Goal: Transaction & Acquisition: Download file/media

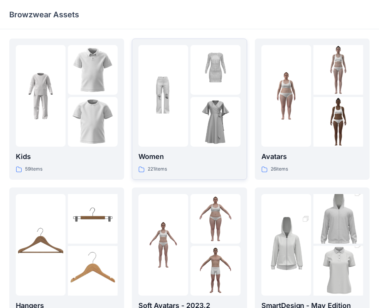
click at [190, 99] on div at bounding box center [215, 122] width 50 height 50
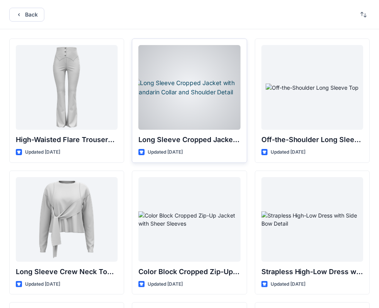
click at [213, 119] on div at bounding box center [189, 87] width 102 height 85
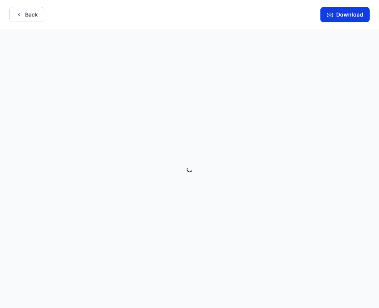
click at [350, 19] on button "Download" at bounding box center [344, 14] width 49 height 15
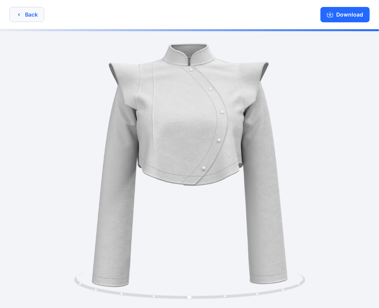
click at [32, 14] on button "Back" at bounding box center [26, 14] width 35 height 15
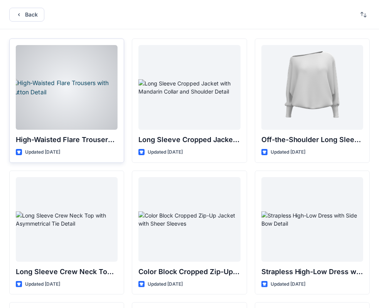
click at [83, 96] on div at bounding box center [67, 87] width 102 height 85
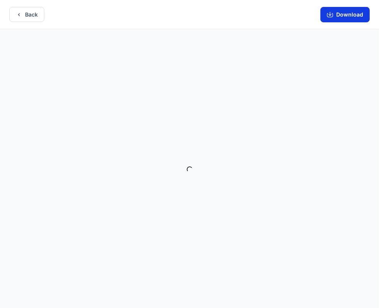
click at [335, 19] on button "Download" at bounding box center [344, 14] width 49 height 15
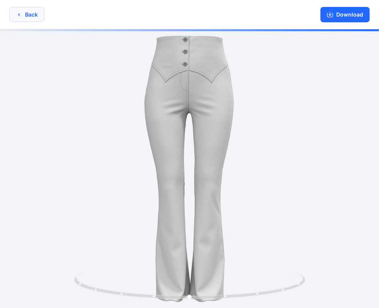
click at [22, 12] on button "Back" at bounding box center [26, 14] width 35 height 15
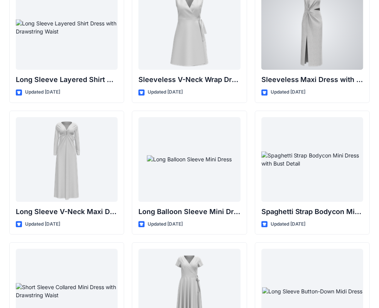
scroll to position [1122, 0]
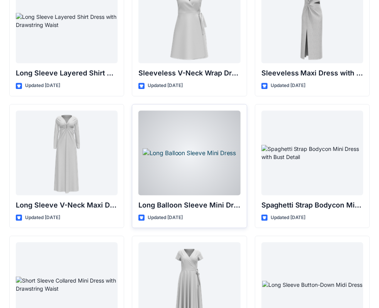
click at [225, 134] on div at bounding box center [189, 153] width 102 height 85
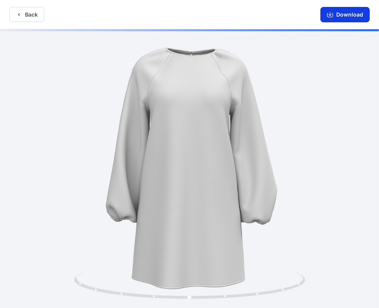
click at [348, 17] on button "Download" at bounding box center [344, 14] width 49 height 15
click at [21, 16] on icon "button" at bounding box center [19, 15] width 6 height 6
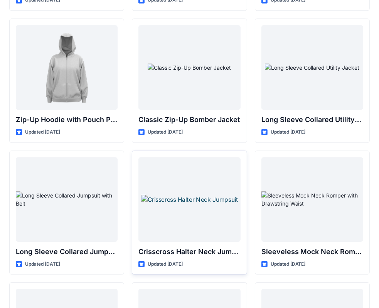
scroll to position [1456, 0]
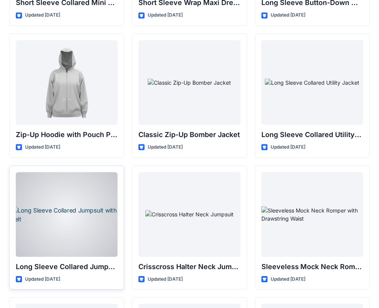
click at [86, 234] on div at bounding box center [67, 214] width 102 height 85
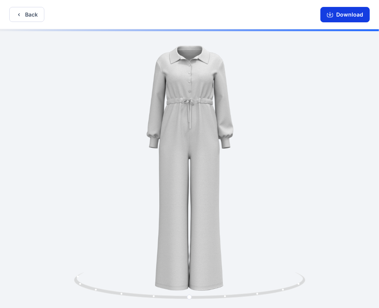
click at [358, 17] on button "Download" at bounding box center [344, 14] width 49 height 15
click at [30, 15] on button "Back" at bounding box center [26, 14] width 35 height 15
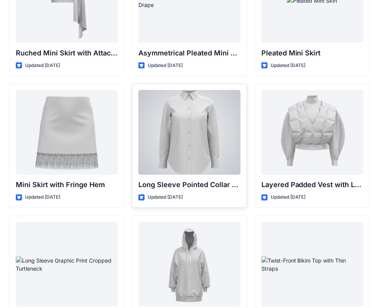
scroll to position [2176, 0]
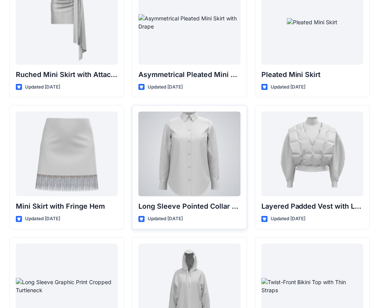
click at [220, 136] on div at bounding box center [189, 154] width 102 height 85
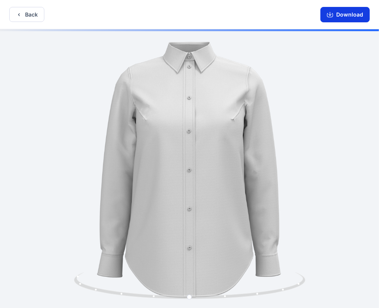
drag, startPoint x: 327, startPoint y: 15, endPoint x: 322, endPoint y: 14, distance: 5.5
click at [326, 15] on button "Download" at bounding box center [344, 14] width 49 height 15
click at [15, 17] on button "Back" at bounding box center [26, 14] width 35 height 15
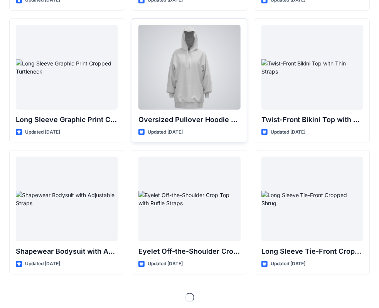
scroll to position [2395, 0]
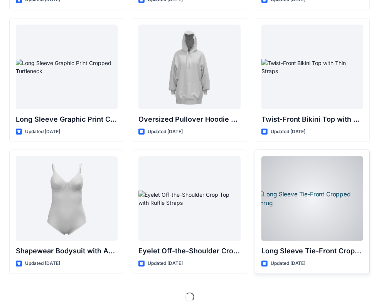
click at [342, 223] on div at bounding box center [312, 198] width 102 height 85
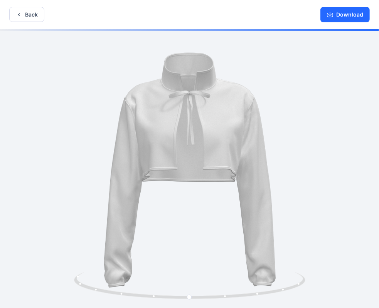
drag, startPoint x: 353, startPoint y: 17, endPoint x: 146, endPoint y: 7, distance: 207.1
click at [350, 15] on button "Download" at bounding box center [344, 14] width 49 height 15
click at [40, 16] on button "Back" at bounding box center [26, 14] width 35 height 15
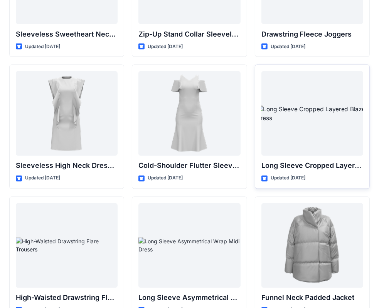
scroll to position [2742, 0]
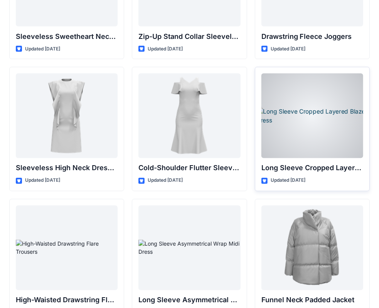
click at [331, 106] on div at bounding box center [312, 116] width 102 height 85
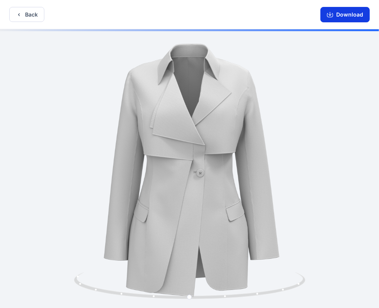
click at [333, 17] on icon "button" at bounding box center [330, 15] width 6 height 6
click at [32, 12] on button "Back" at bounding box center [26, 14] width 35 height 15
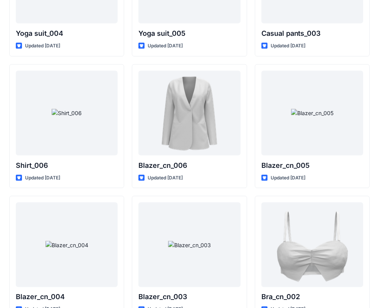
scroll to position [4504, 0]
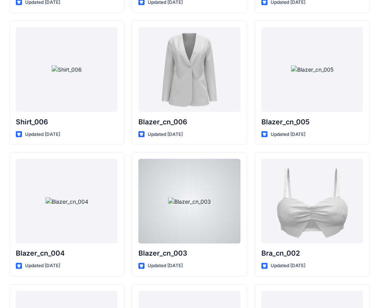
click at [183, 188] on div at bounding box center [189, 201] width 102 height 85
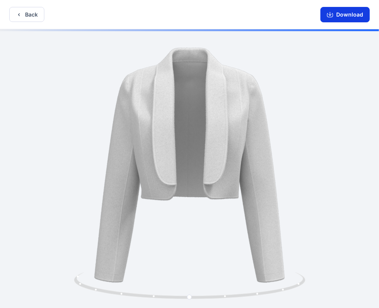
click at [330, 17] on icon "button" at bounding box center [330, 15] width 6 height 6
click at [23, 15] on button "Back" at bounding box center [26, 14] width 35 height 15
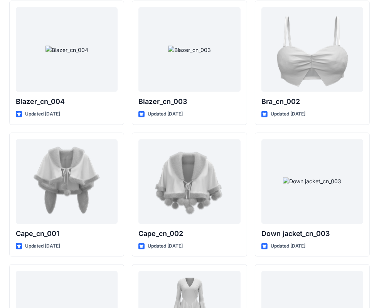
scroll to position [4658, 0]
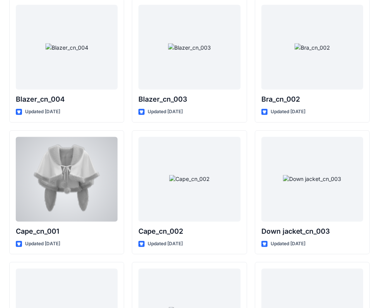
click at [85, 176] on div at bounding box center [67, 179] width 102 height 85
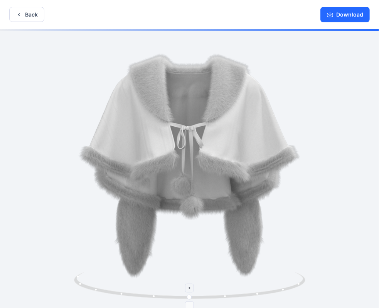
click at [225, 295] on icon at bounding box center [190, 286] width 233 height 29
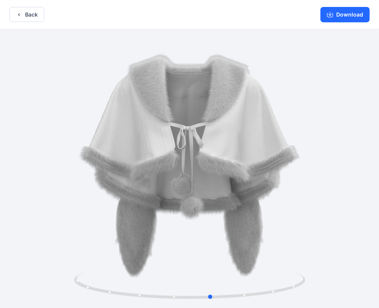
drag, startPoint x: 223, startPoint y: 295, endPoint x: 144, endPoint y: 197, distance: 126.0
click at [14, 275] on div at bounding box center [189, 169] width 379 height 280
click at [24, 19] on button "Back" at bounding box center [26, 14] width 35 height 15
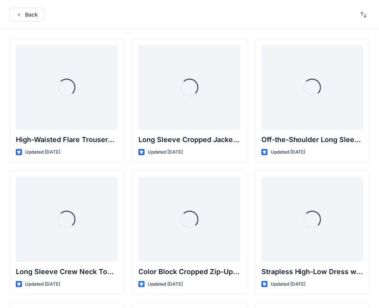
scroll to position [4658, 0]
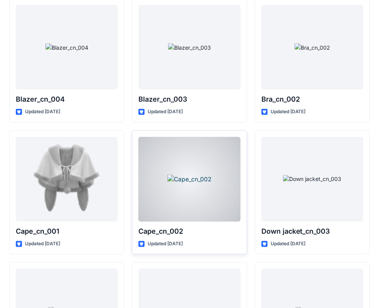
click at [200, 166] on div at bounding box center [189, 179] width 102 height 85
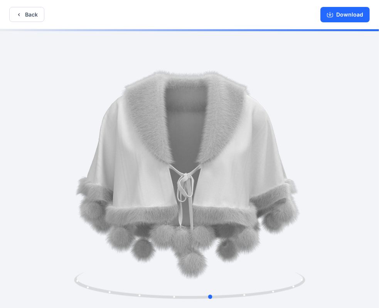
drag, startPoint x: 274, startPoint y: 287, endPoint x: 64, endPoint y: 295, distance: 210.5
click at [64, 297] on div at bounding box center [189, 169] width 379 height 280
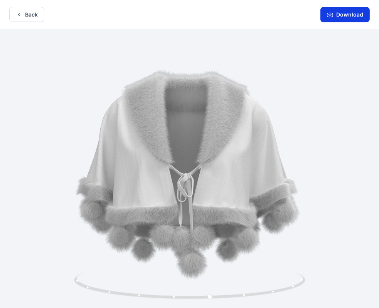
click at [344, 17] on button "Download" at bounding box center [344, 14] width 49 height 15
click at [22, 16] on button "Back" at bounding box center [26, 14] width 35 height 15
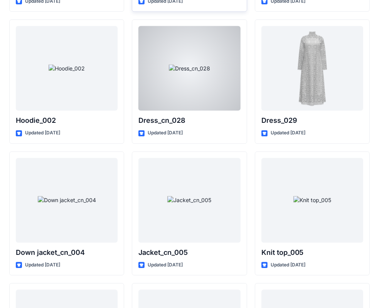
scroll to position [4928, 0]
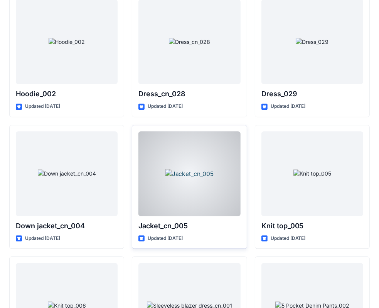
click at [197, 164] on div at bounding box center [189, 173] width 102 height 85
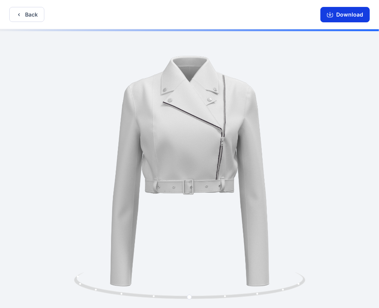
click at [351, 10] on button "Download" at bounding box center [344, 14] width 49 height 15
click at [36, 14] on button "Back" at bounding box center [26, 14] width 35 height 15
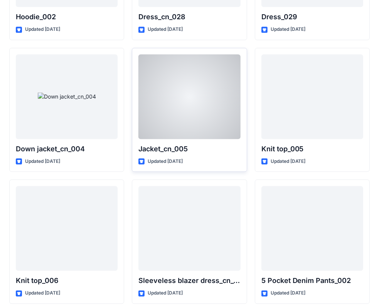
scroll to position [5031, 0]
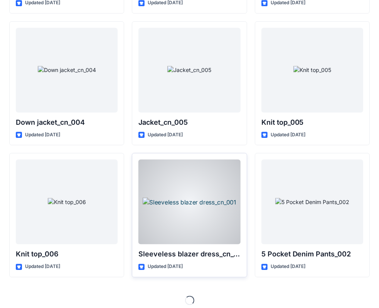
click at [208, 172] on div at bounding box center [189, 201] width 102 height 85
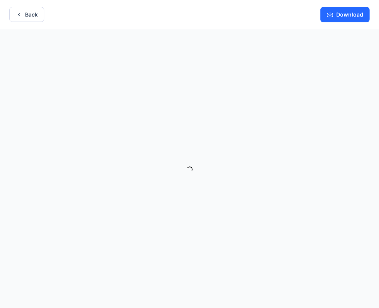
drag, startPoint x: 348, startPoint y: 15, endPoint x: 247, endPoint y: 0, distance: 102.1
click at [348, 15] on button "Download" at bounding box center [344, 14] width 49 height 15
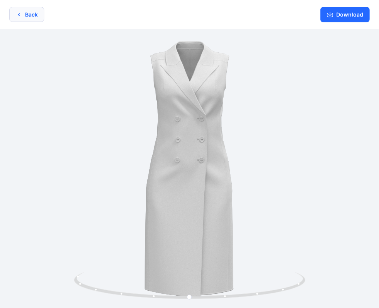
click at [27, 13] on button "Back" at bounding box center [26, 14] width 35 height 15
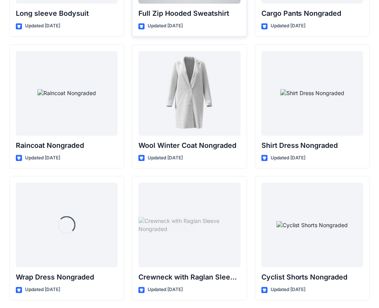
scroll to position [6728, 0]
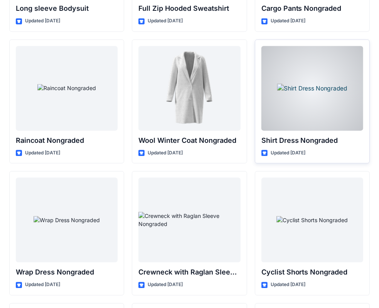
click at [343, 96] on div at bounding box center [312, 88] width 102 height 85
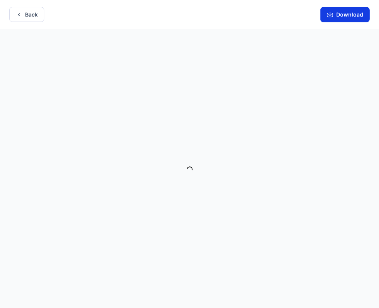
click at [356, 17] on button "Download" at bounding box center [344, 14] width 49 height 15
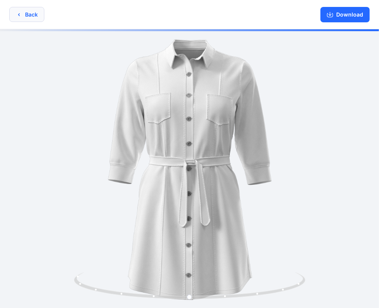
click at [42, 15] on button "Back" at bounding box center [26, 14] width 35 height 15
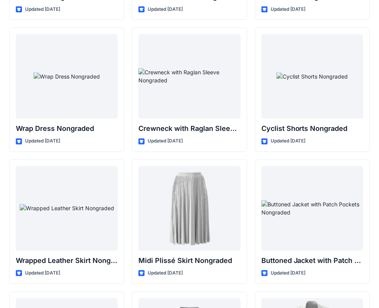
scroll to position [6882, 0]
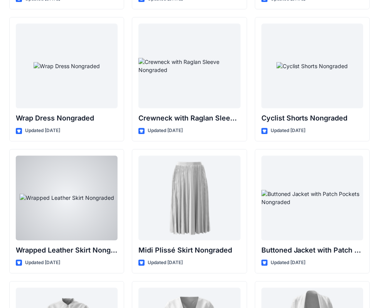
click at [82, 179] on div at bounding box center [67, 198] width 102 height 85
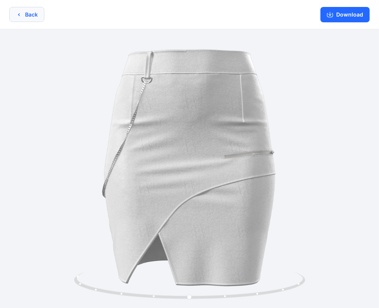
click at [36, 11] on button "Back" at bounding box center [26, 14] width 35 height 15
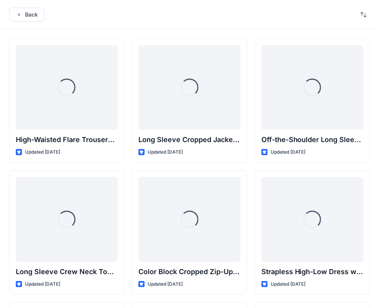
scroll to position [6882, 0]
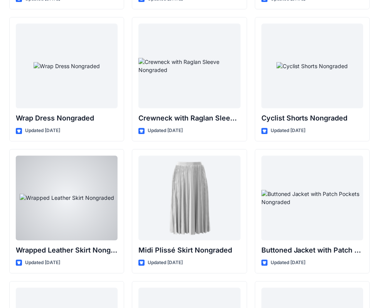
click at [57, 200] on div at bounding box center [67, 198] width 102 height 85
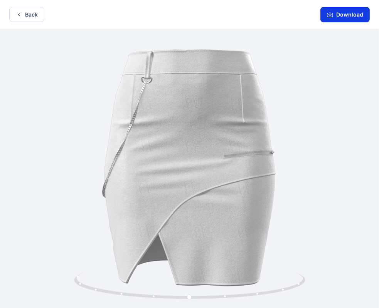
click at [347, 15] on button "Download" at bounding box center [344, 14] width 49 height 15
click at [29, 16] on button "Back" at bounding box center [26, 14] width 35 height 15
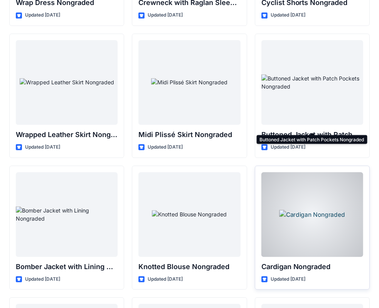
scroll to position [7075, 0]
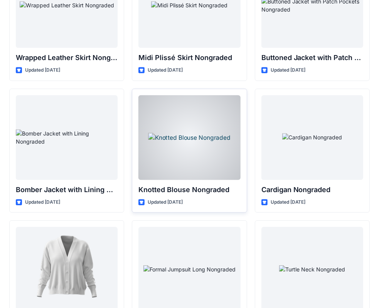
click at [207, 135] on div at bounding box center [189, 137] width 102 height 85
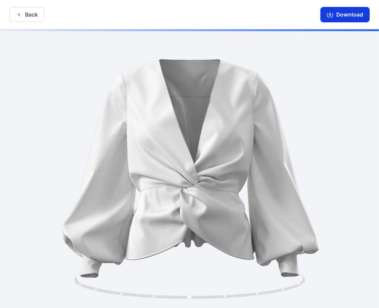
click at [334, 20] on button "Download" at bounding box center [344, 14] width 49 height 15
click at [15, 20] on button "Back" at bounding box center [26, 14] width 35 height 15
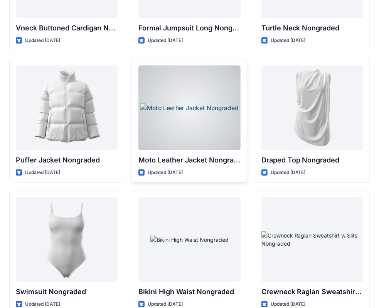
scroll to position [7371, 0]
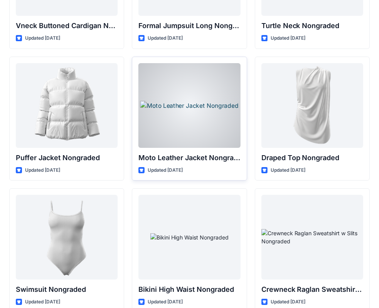
click at [207, 116] on div at bounding box center [189, 105] width 102 height 85
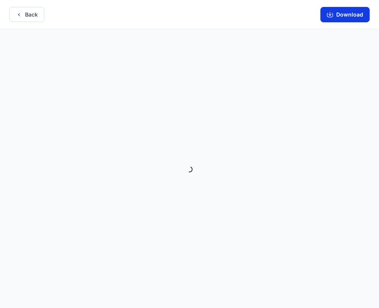
click at [358, 15] on button "Download" at bounding box center [344, 14] width 49 height 15
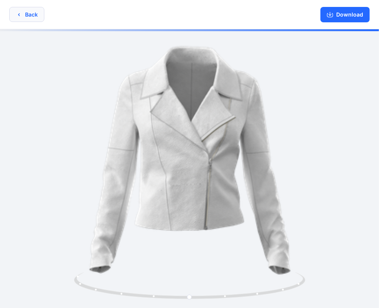
click at [32, 18] on button "Back" at bounding box center [26, 14] width 35 height 15
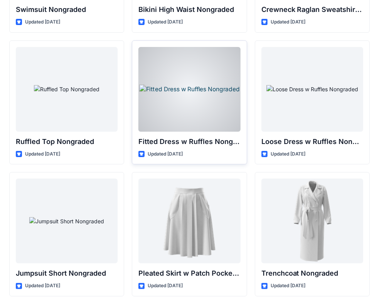
scroll to position [7666, 0]
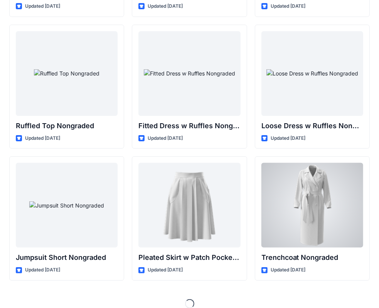
click at [310, 196] on div at bounding box center [312, 205] width 102 height 85
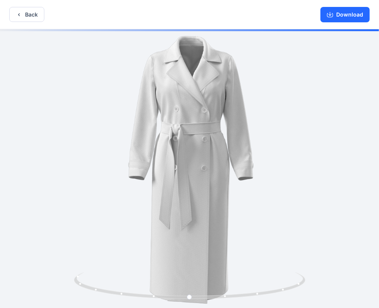
drag, startPoint x: 334, startPoint y: 17, endPoint x: 299, endPoint y: 12, distance: 35.4
click at [334, 18] on button "Download" at bounding box center [344, 14] width 49 height 15
click at [30, 16] on button "Back" at bounding box center [26, 14] width 35 height 15
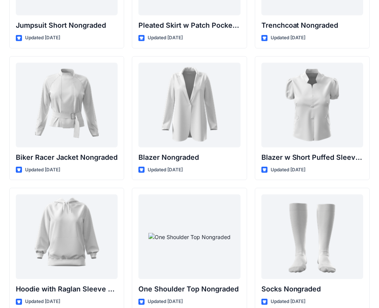
scroll to position [7898, 0]
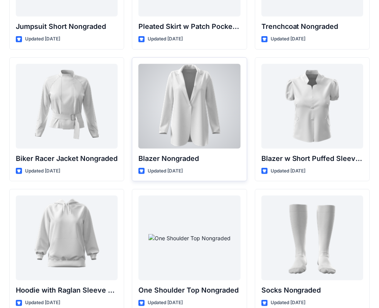
click at [195, 102] on div at bounding box center [189, 106] width 102 height 85
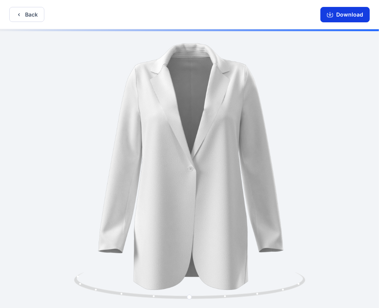
click at [334, 10] on button "Download" at bounding box center [344, 14] width 49 height 15
click at [20, 11] on button "Back" at bounding box center [26, 14] width 35 height 15
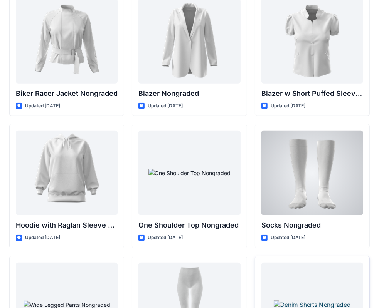
scroll to position [7886, 0]
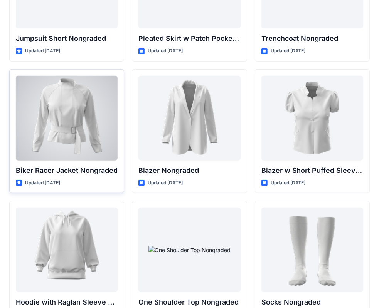
click at [38, 112] on div at bounding box center [67, 118] width 102 height 85
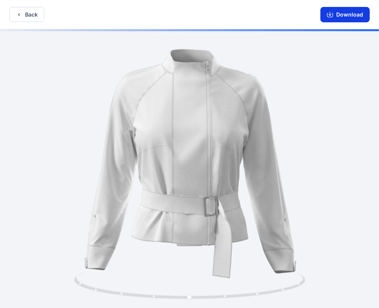
click at [341, 20] on button "Download" at bounding box center [344, 14] width 49 height 15
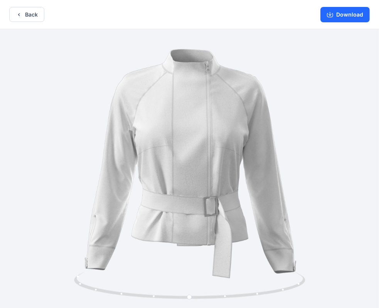
click at [23, 6] on div "Back Download" at bounding box center [189, 14] width 379 height 29
click at [29, 15] on button "Back" at bounding box center [26, 14] width 35 height 15
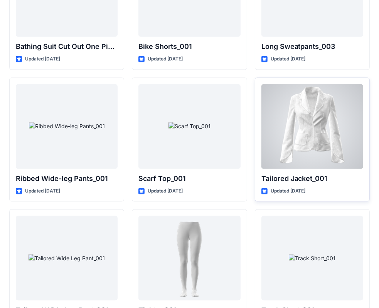
scroll to position [8540, 0]
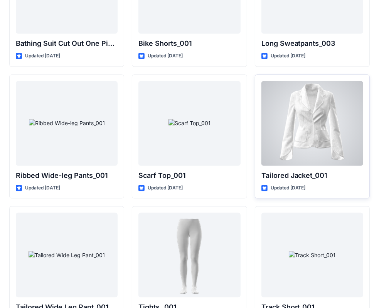
click at [334, 136] on div at bounding box center [312, 123] width 102 height 85
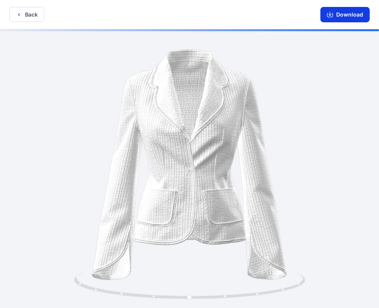
click at [344, 18] on button "Download" at bounding box center [344, 14] width 49 height 15
click at [31, 14] on button "Back" at bounding box center [26, 14] width 35 height 15
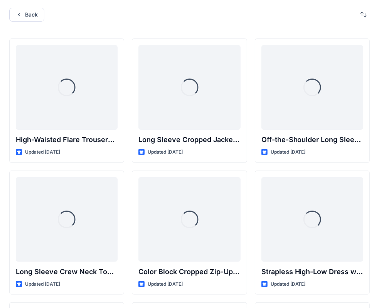
scroll to position [8540, 0]
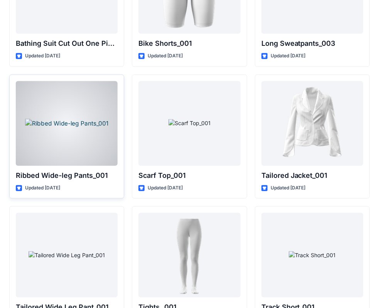
click at [73, 113] on div at bounding box center [67, 123] width 102 height 85
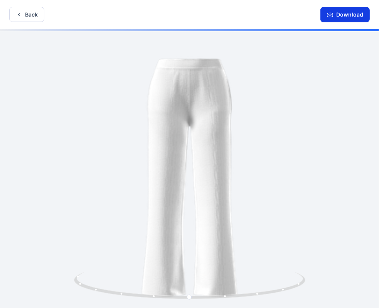
click at [342, 17] on button "Download" at bounding box center [344, 14] width 49 height 15
click at [24, 20] on button "Back" at bounding box center [26, 14] width 35 height 15
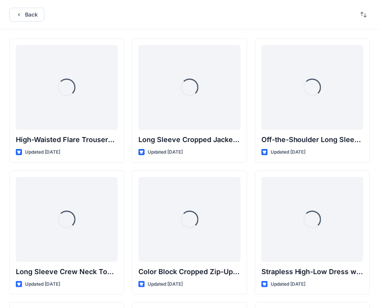
scroll to position [8540, 0]
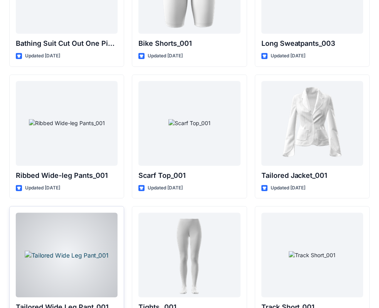
click at [85, 216] on div at bounding box center [67, 255] width 102 height 85
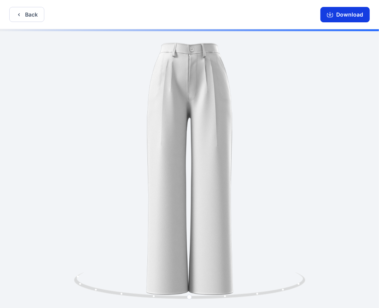
click at [344, 19] on button "Download" at bounding box center [344, 14] width 49 height 15
click at [22, 16] on button "Back" at bounding box center [26, 14] width 35 height 15
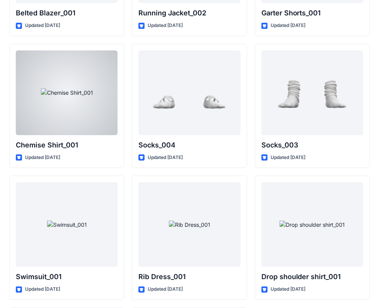
scroll to position [9364, 0]
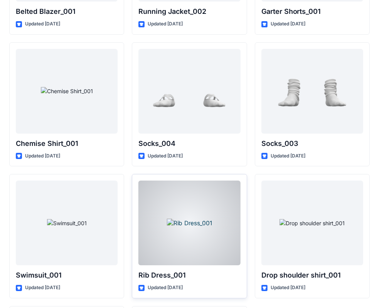
click at [226, 197] on div at bounding box center [189, 223] width 102 height 85
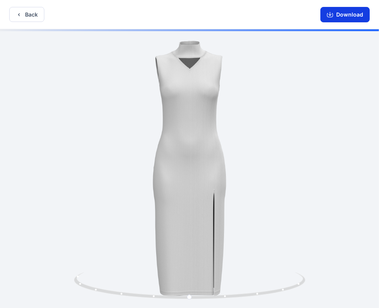
click at [334, 12] on button "Download" at bounding box center [344, 14] width 49 height 15
click at [37, 13] on button "Back" at bounding box center [26, 14] width 35 height 15
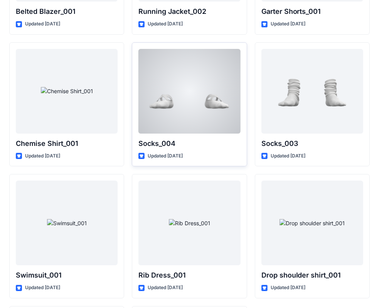
scroll to position [9479, 0]
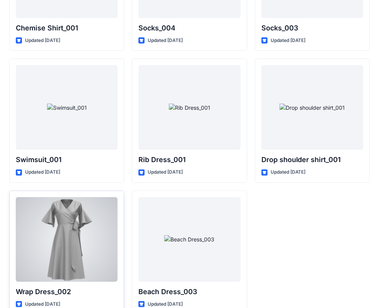
click at [59, 225] on div at bounding box center [67, 239] width 102 height 85
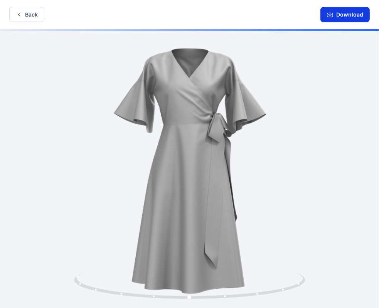
click at [332, 12] on icon "button" at bounding box center [330, 15] width 6 height 6
click at [32, 18] on button "Back" at bounding box center [26, 14] width 35 height 15
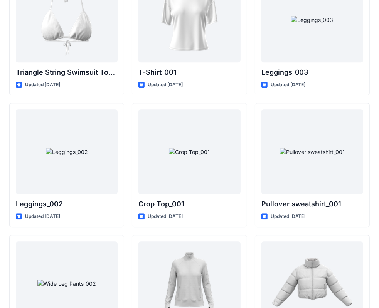
scroll to position [8906, 0]
